Goal: Register for event/course

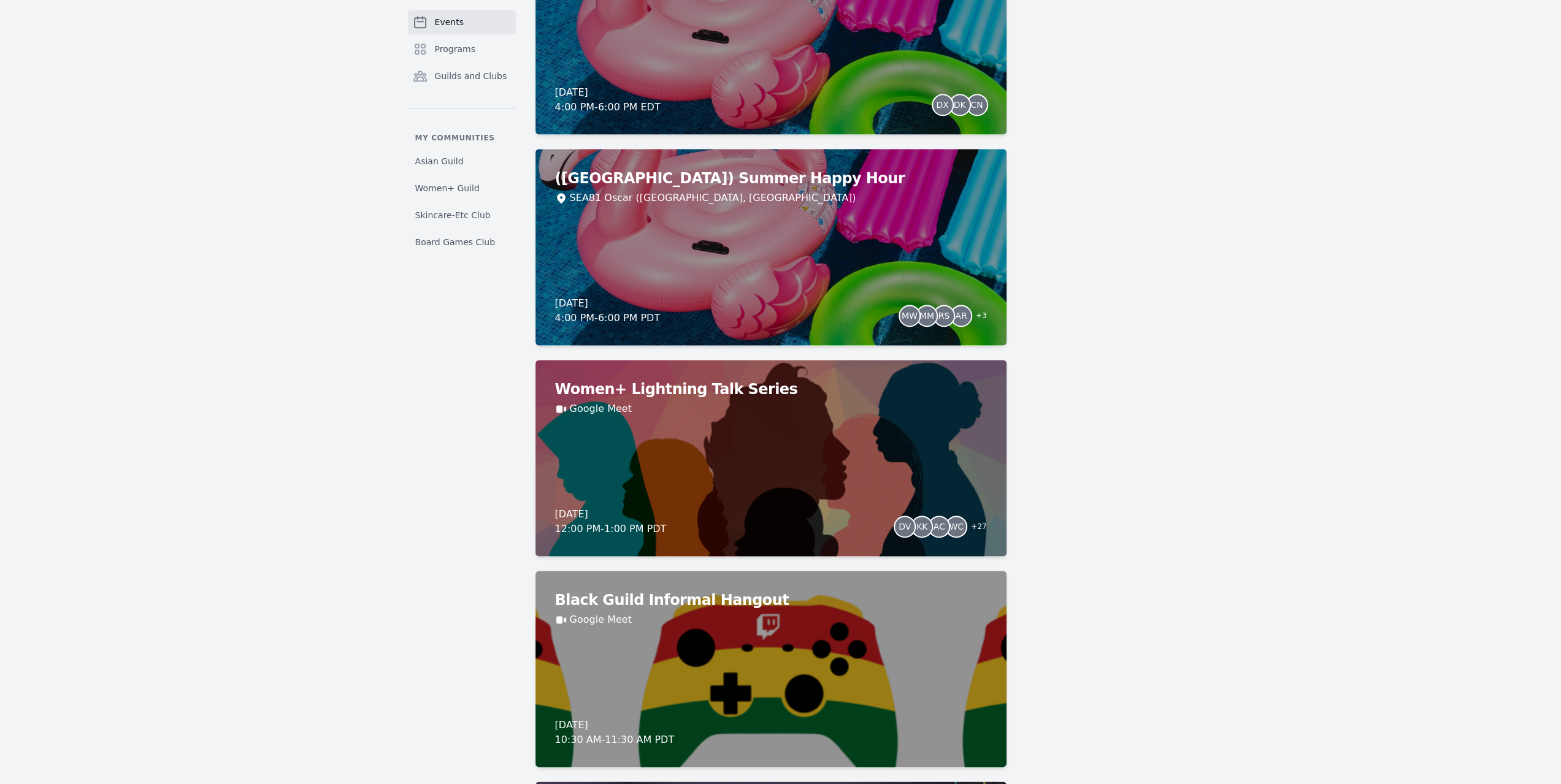
scroll to position [1655, 0]
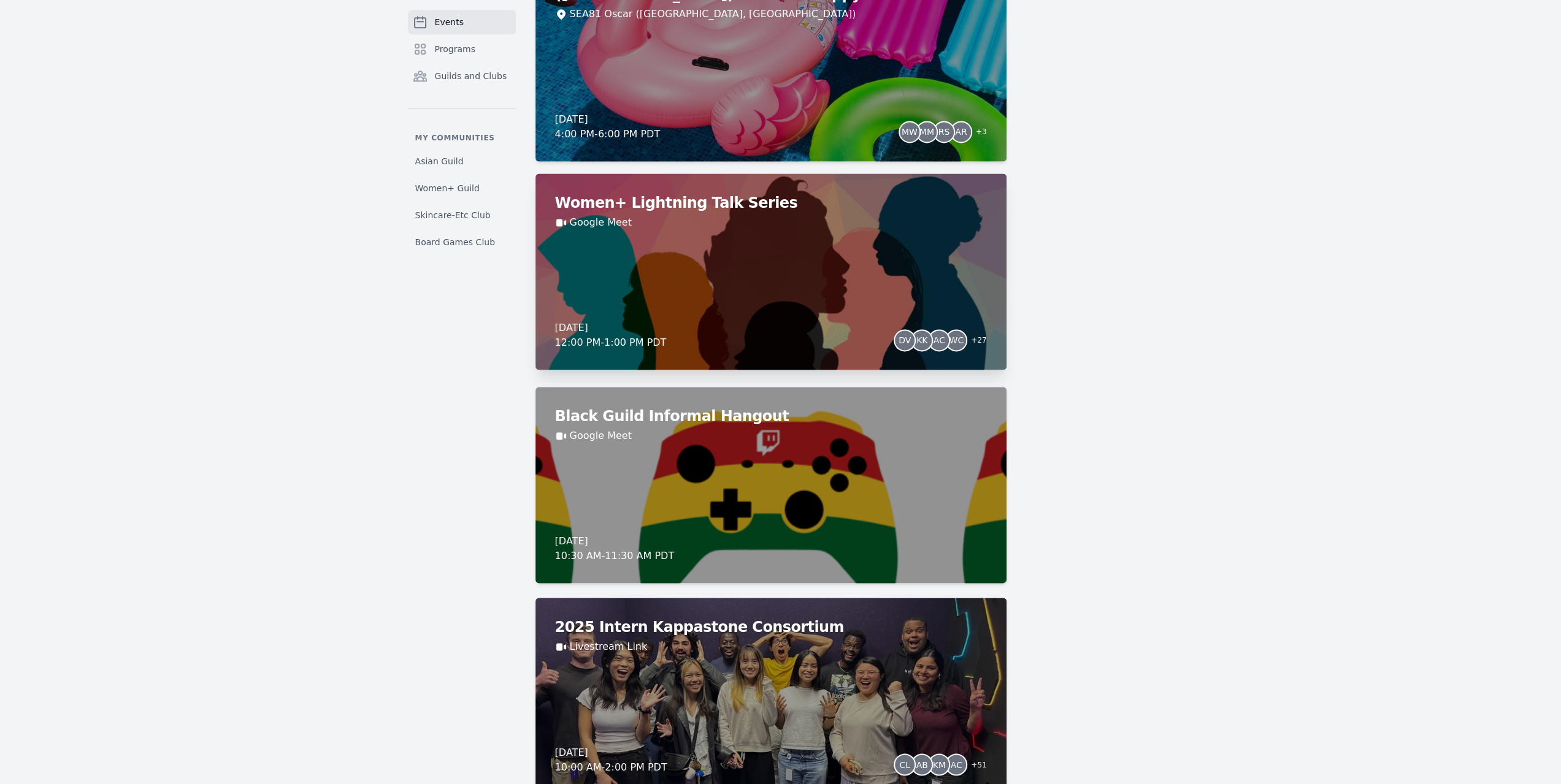
click at [861, 312] on div "Women+ Lightning Talk Series Google Meet [DATE] 12:00 PM - 1:00 PM PDT DV KK AC…" at bounding box center [771, 271] width 471 height 196
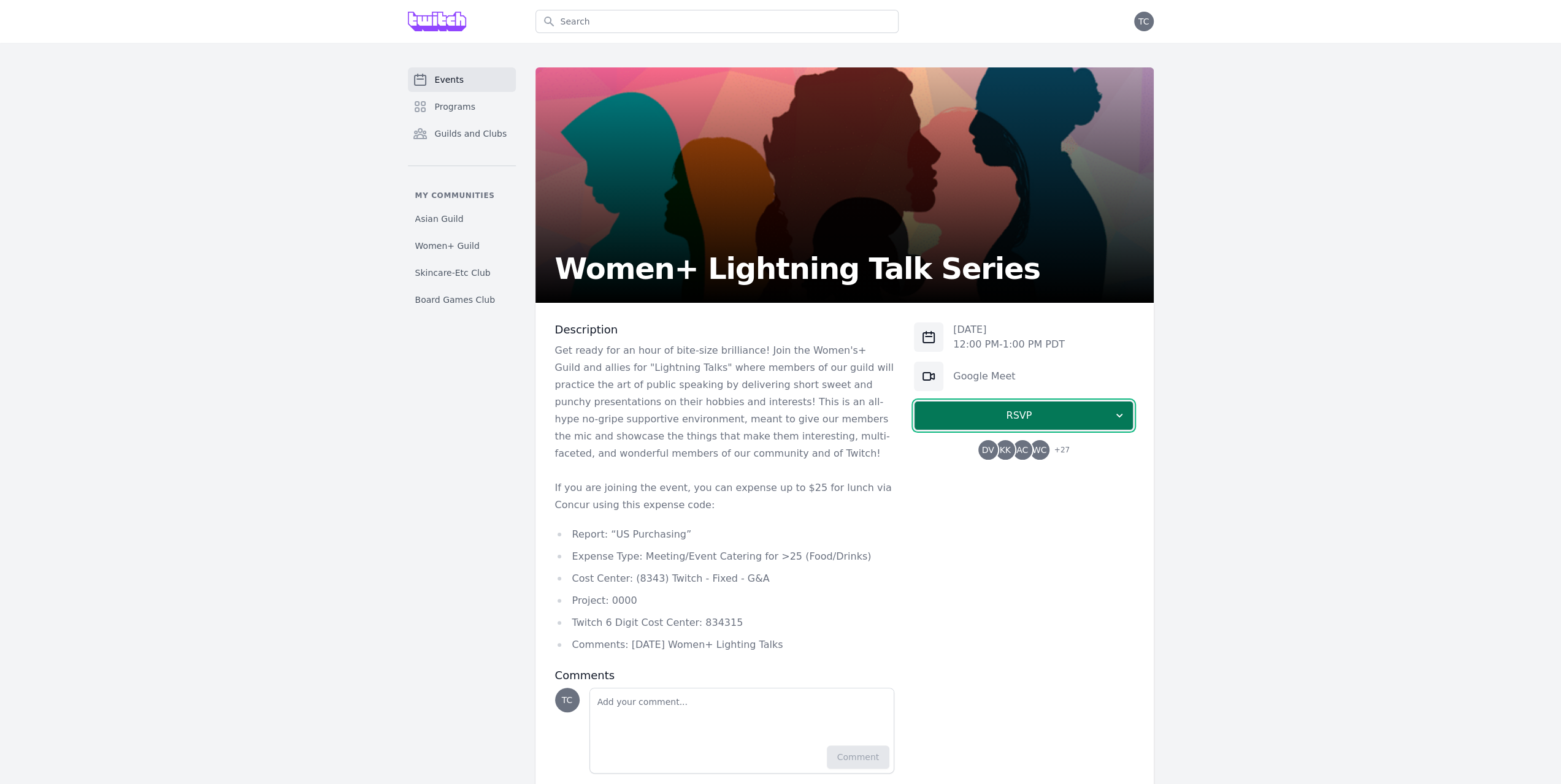
click at [980, 401] on button "RSVP" at bounding box center [1023, 415] width 220 height 29
click at [1007, 442] on link "I'm going" at bounding box center [1023, 449] width 220 height 22
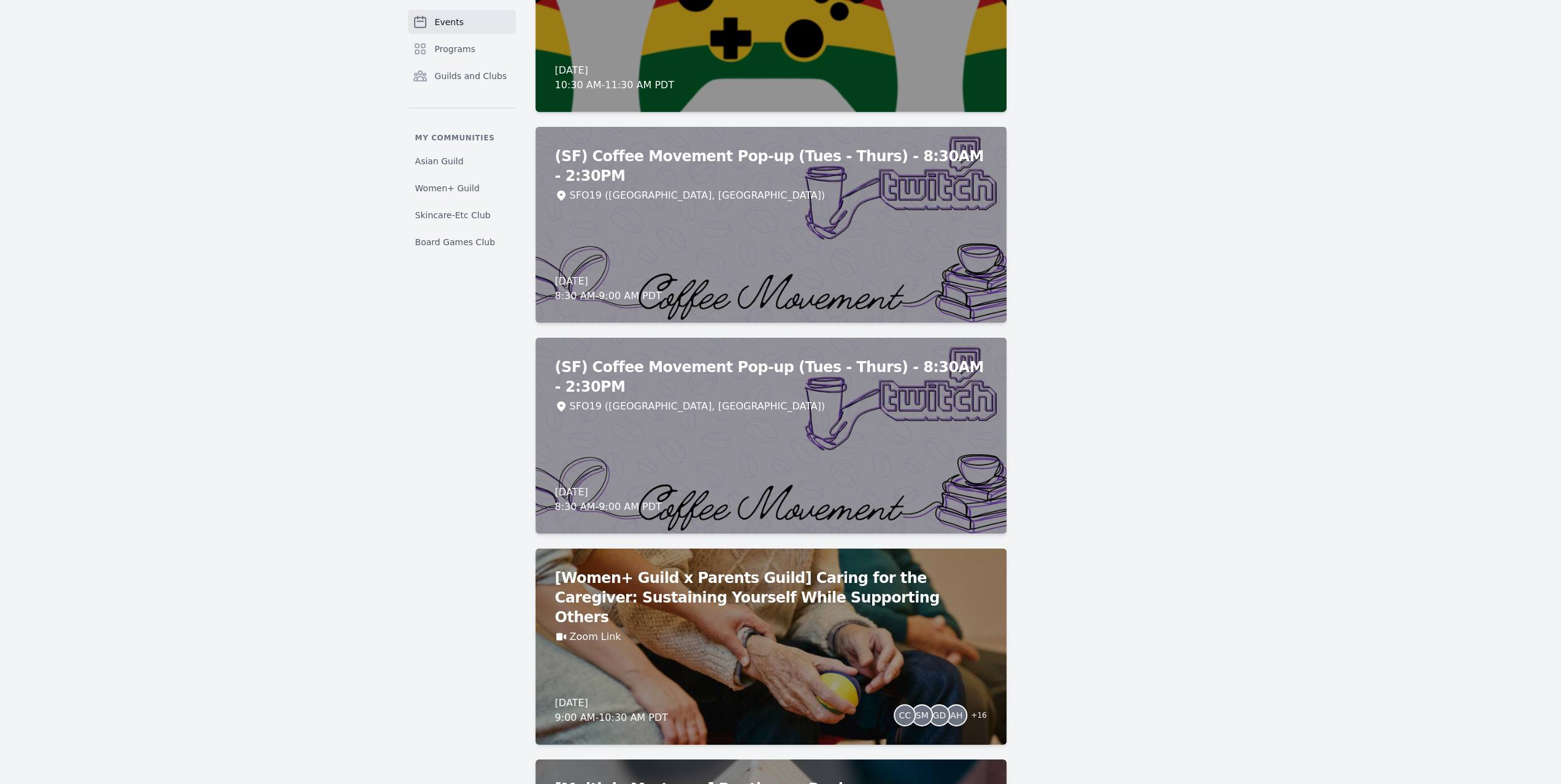
scroll to position [3740, 0]
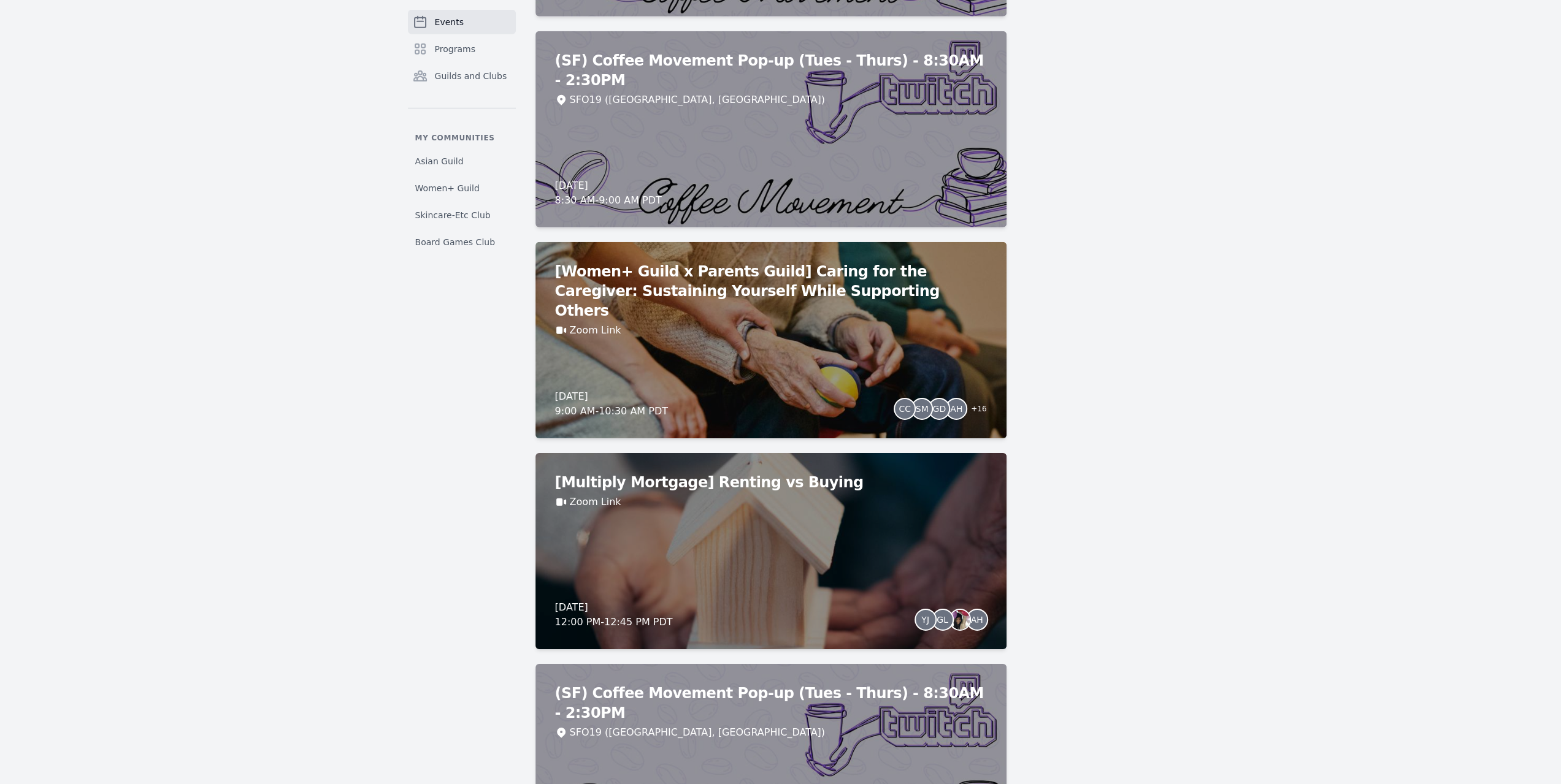
drag, startPoint x: 734, startPoint y: 538, endPoint x: 1227, endPoint y: 334, distance: 533.5
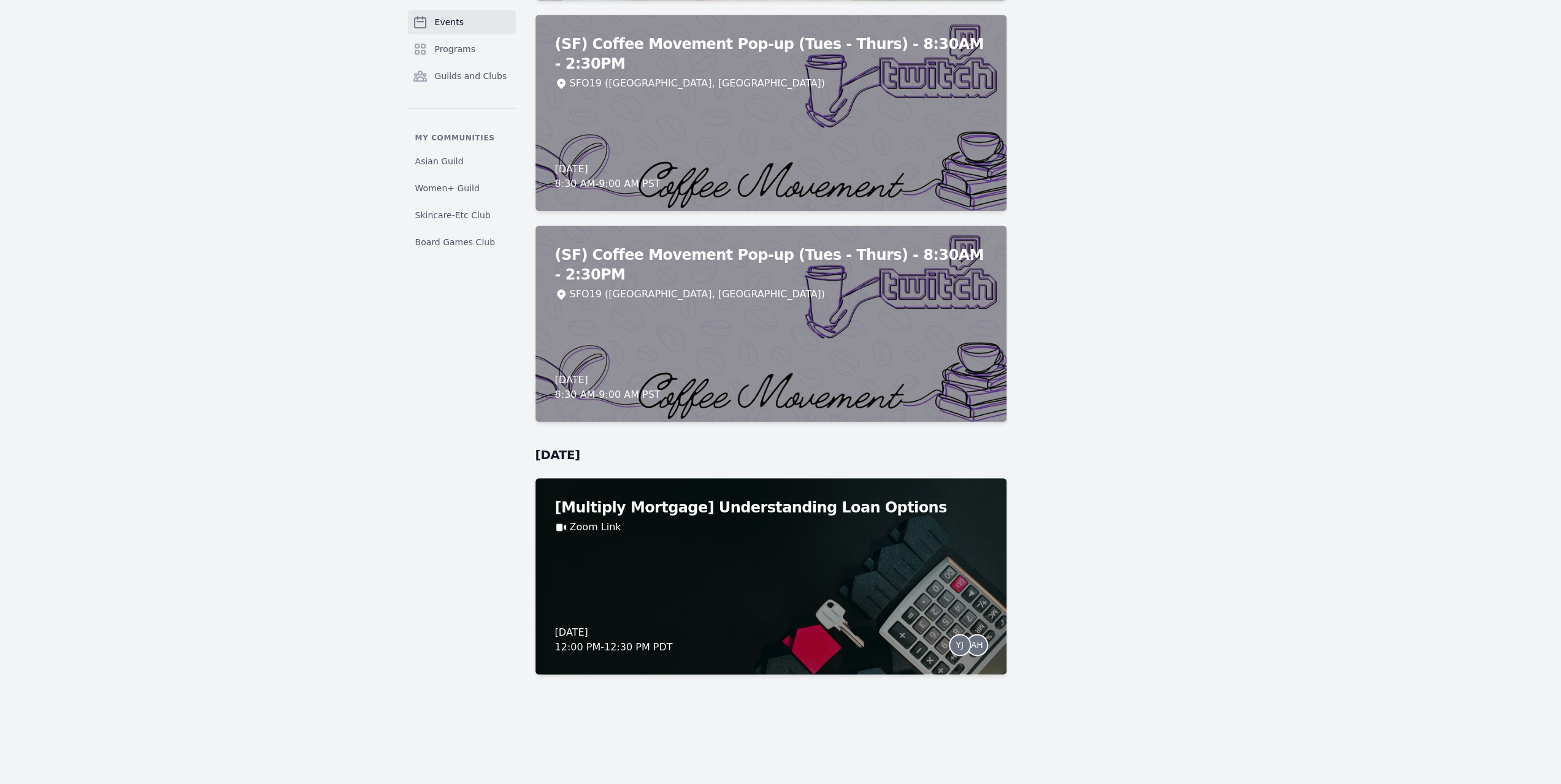
scroll to position [10788, 0]
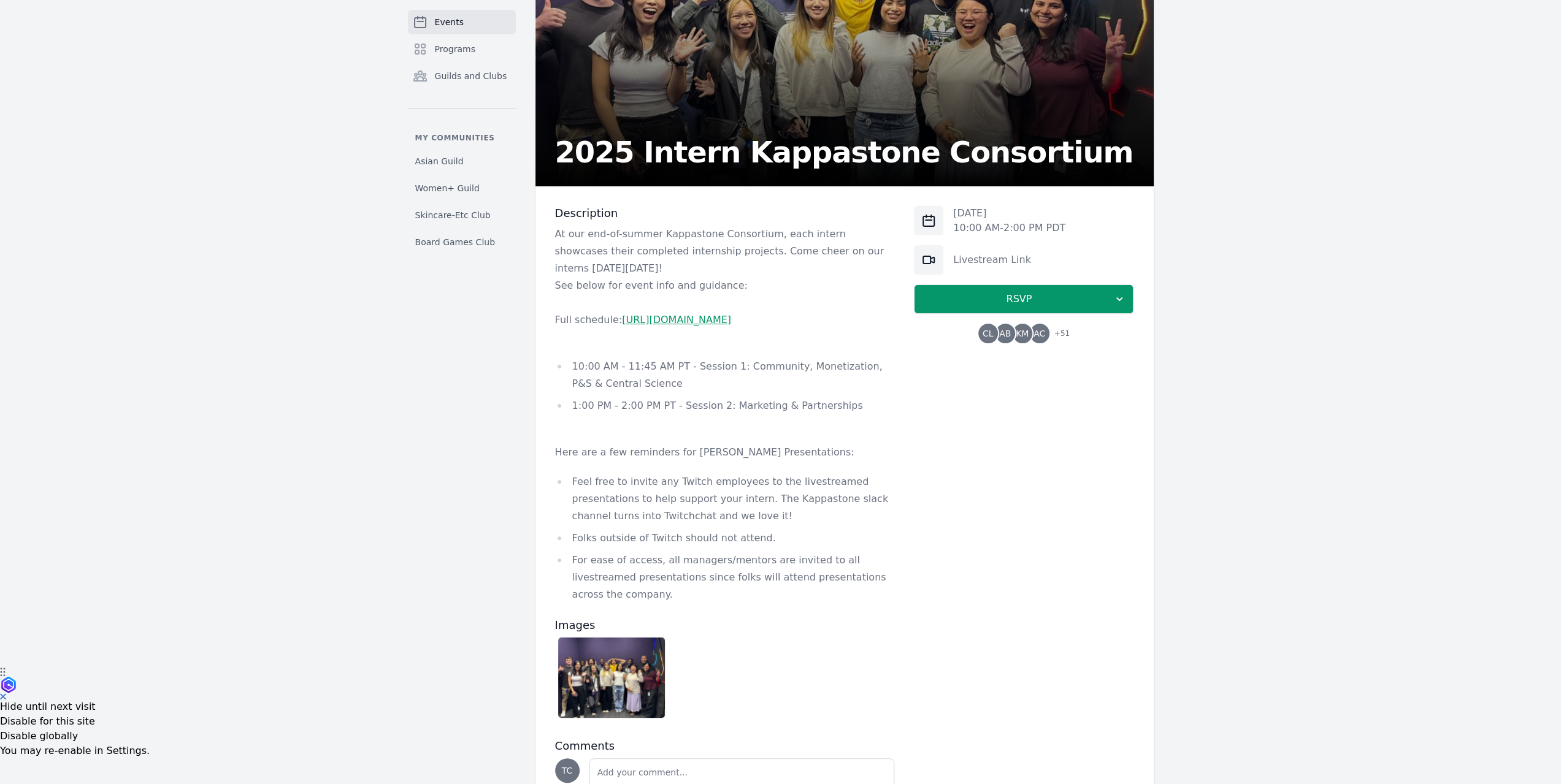
scroll to position [237, 0]
